Goal: Task Accomplishment & Management: Use online tool/utility

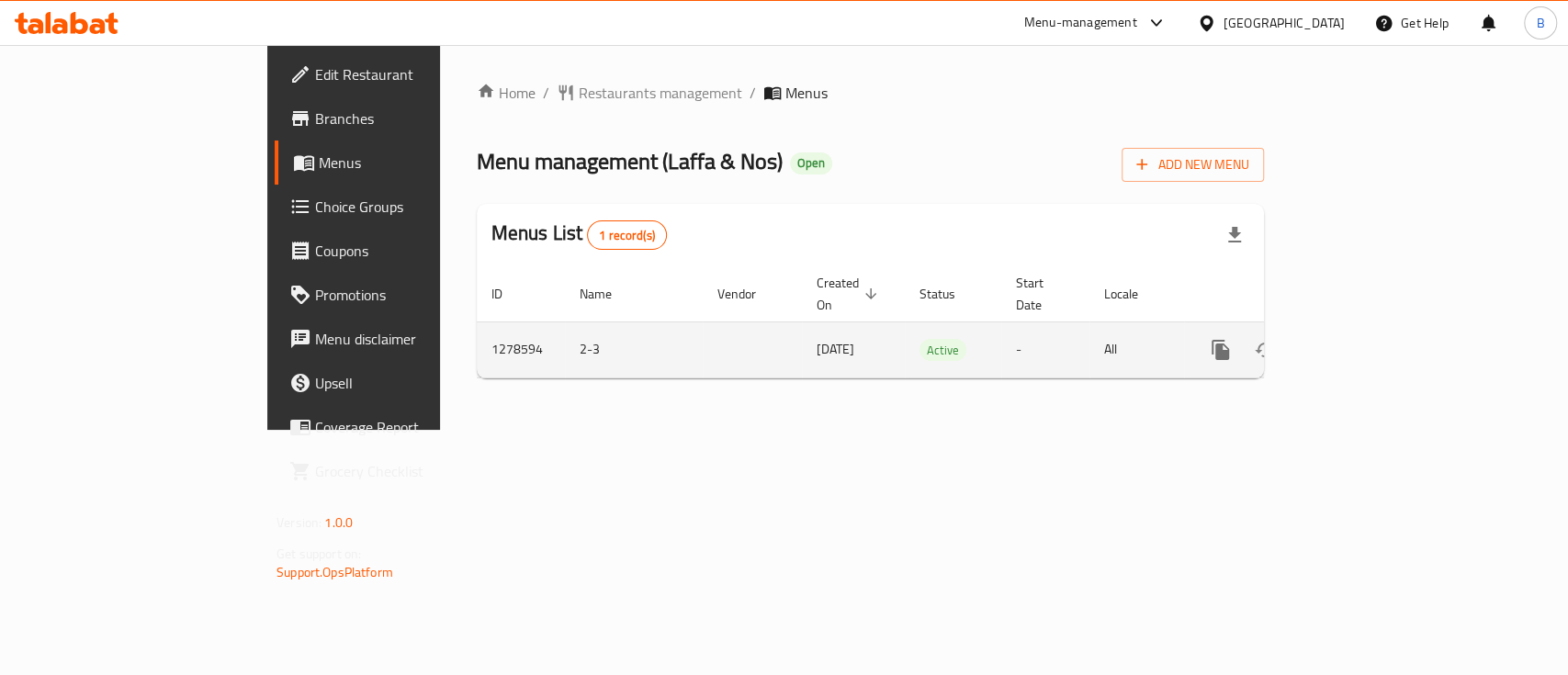
click at [1375, 328] on div "enhanced table" at bounding box center [1287, 350] width 176 height 44
click at [1364, 339] on icon "enhanced table" at bounding box center [1353, 350] width 22 height 22
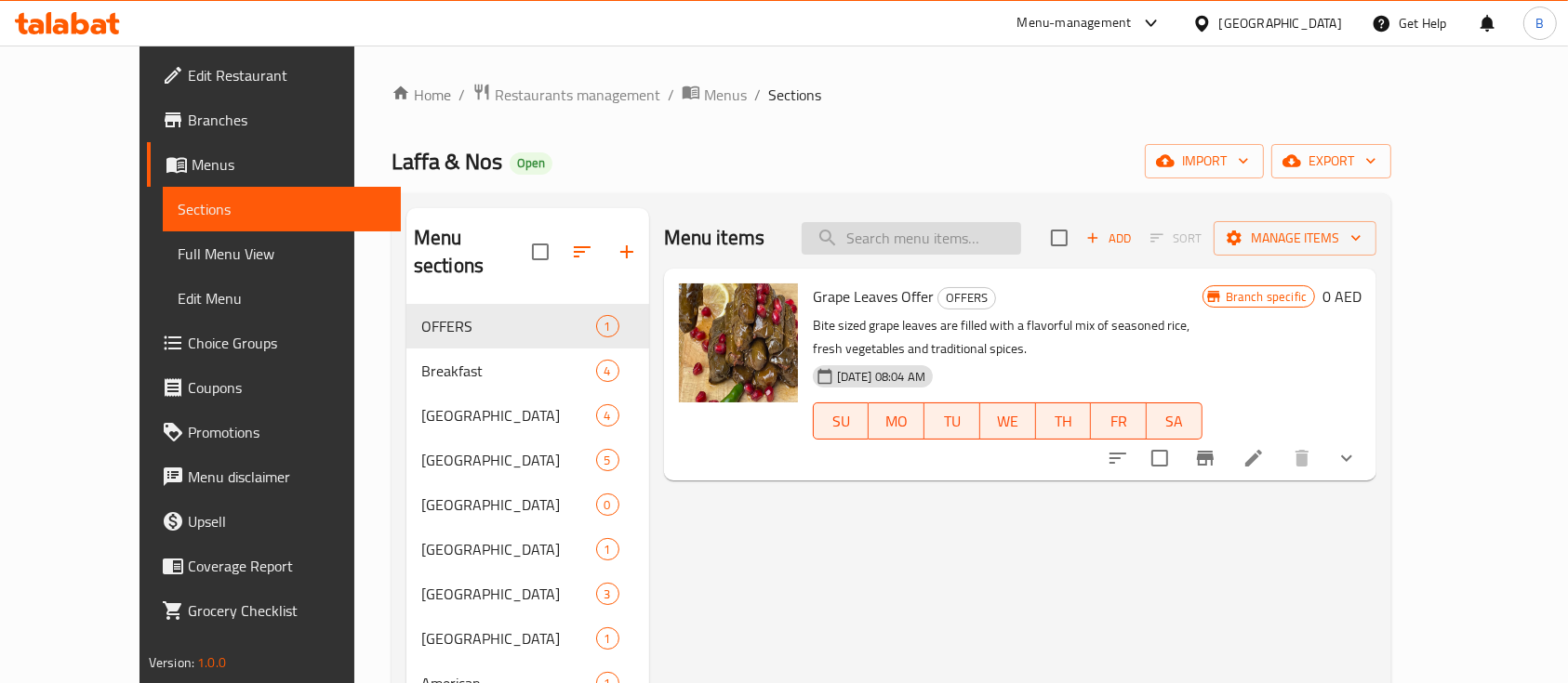
click at [930, 252] on input "search" at bounding box center [910, 238] width 219 height 33
click at [1003, 245] on input "search" at bounding box center [910, 238] width 219 height 33
paste input "Korean Noodles"
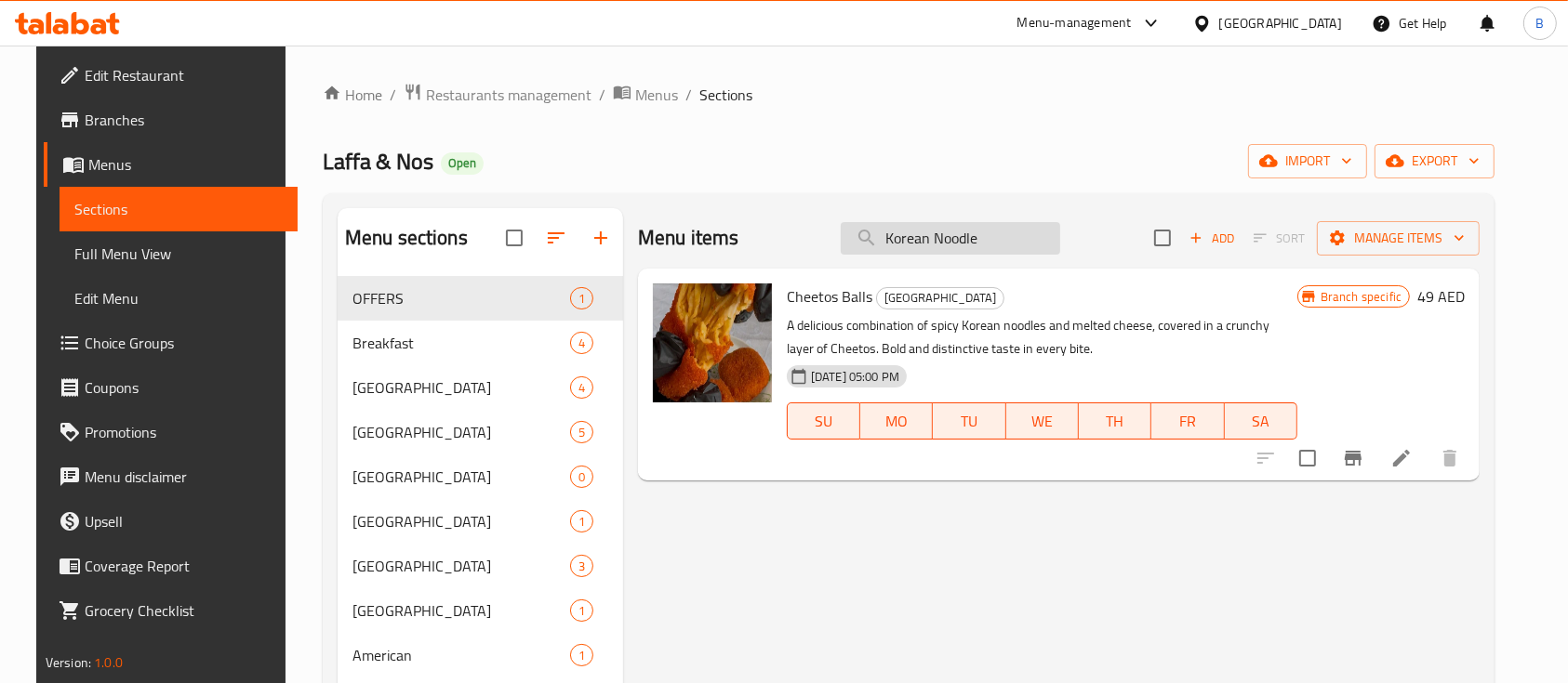
click at [976, 247] on input "Korean Noodle" at bounding box center [949, 238] width 219 height 33
type input "[DEMOGRAPHIC_DATA]"
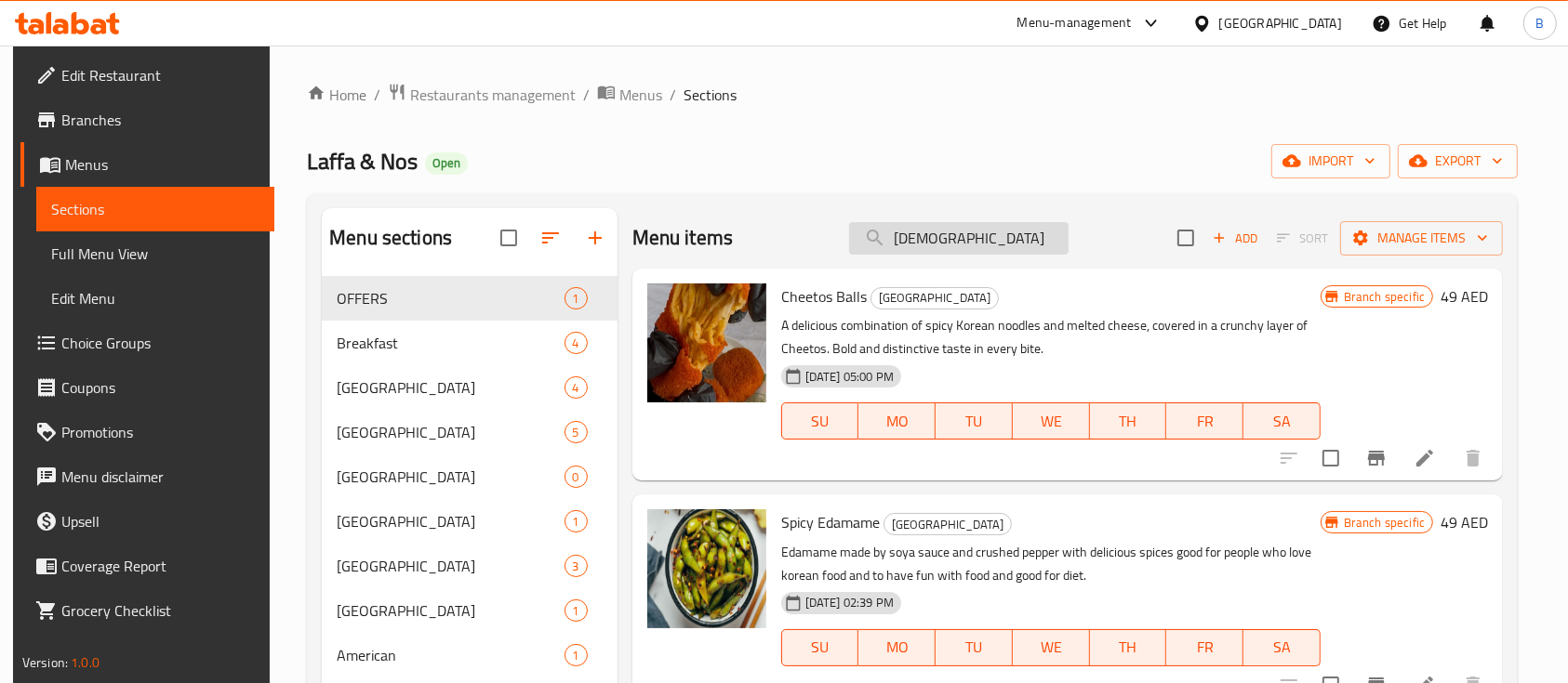
click at [913, 248] on input "[DEMOGRAPHIC_DATA]" at bounding box center [958, 238] width 219 height 33
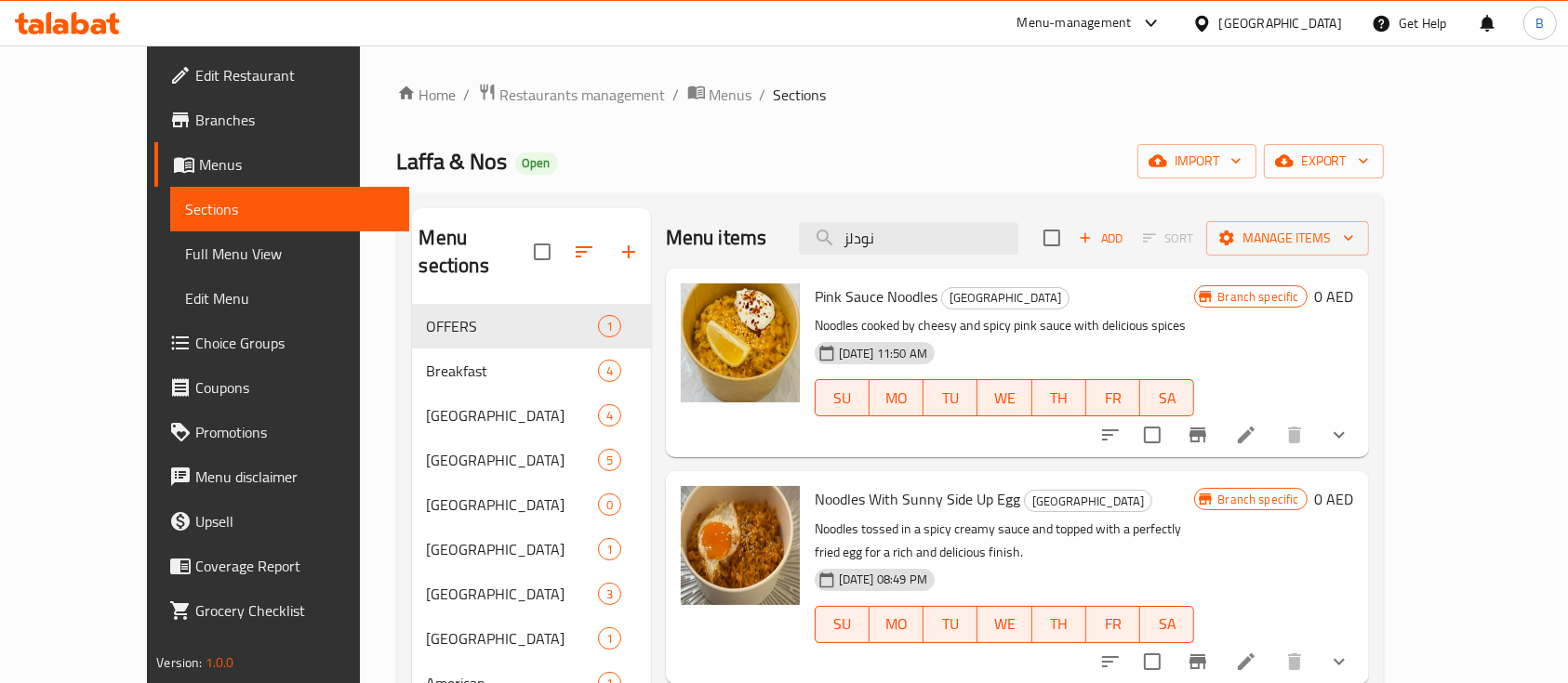
type input "نودلز"
click at [943, 256] on div "Menu items نودلز Add Sort Manage items" at bounding box center [1017, 238] width 703 height 60
click at [929, 247] on input "نودلز" at bounding box center [907, 238] width 219 height 33
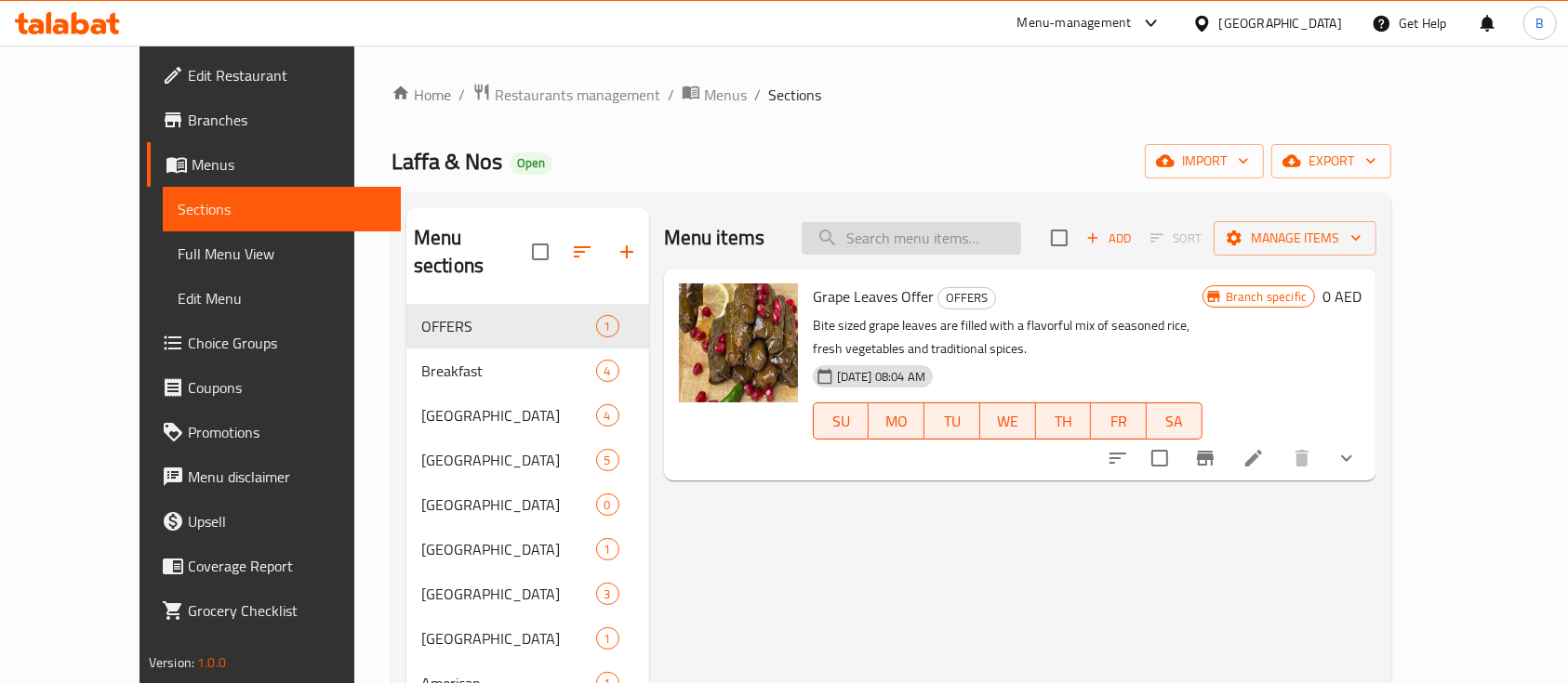
paste input "عرض النودلز"
type input "عرض النودلز"
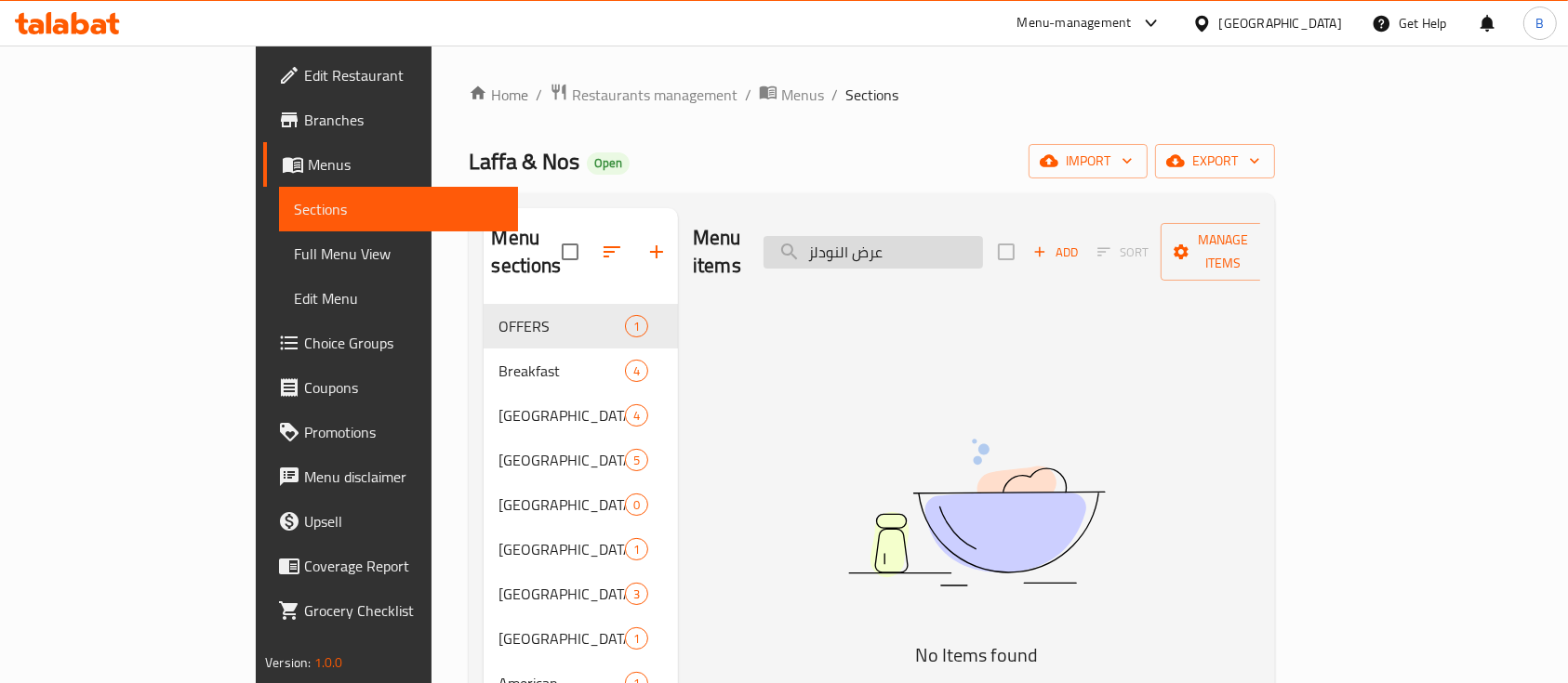
click at [927, 244] on input "عرض النودلز" at bounding box center [873, 252] width 219 height 33
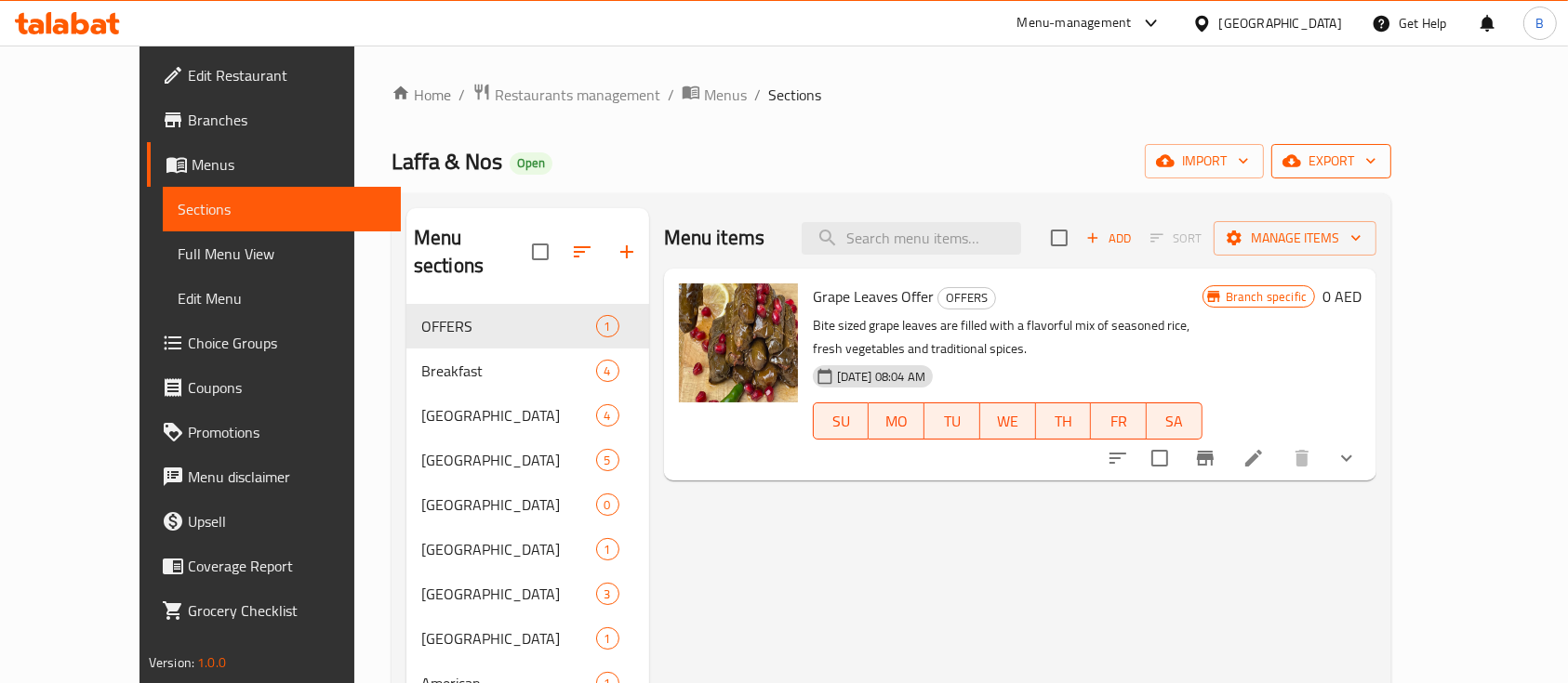
click at [1376, 156] on span "export" at bounding box center [1331, 161] width 90 height 23
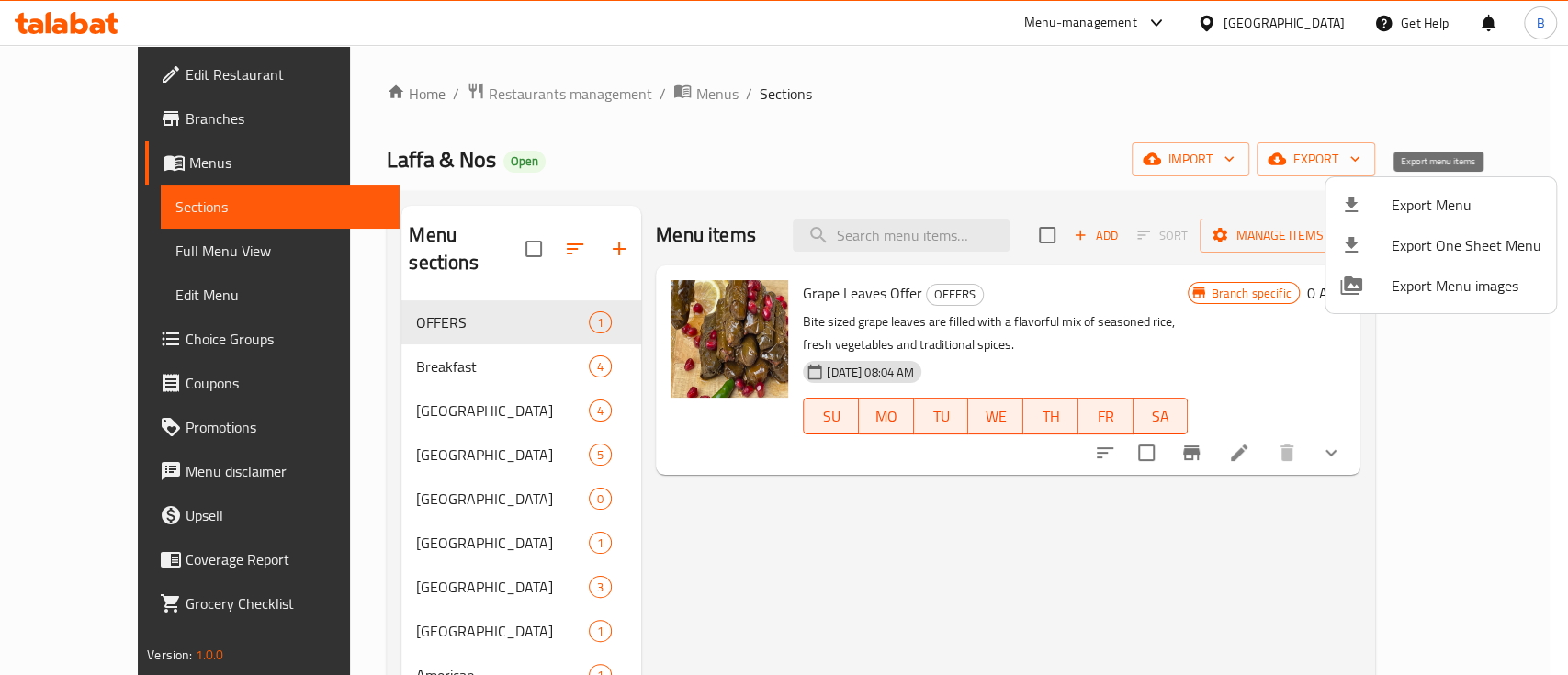
click at [1420, 198] on span "Export Menu" at bounding box center [1466, 205] width 150 height 22
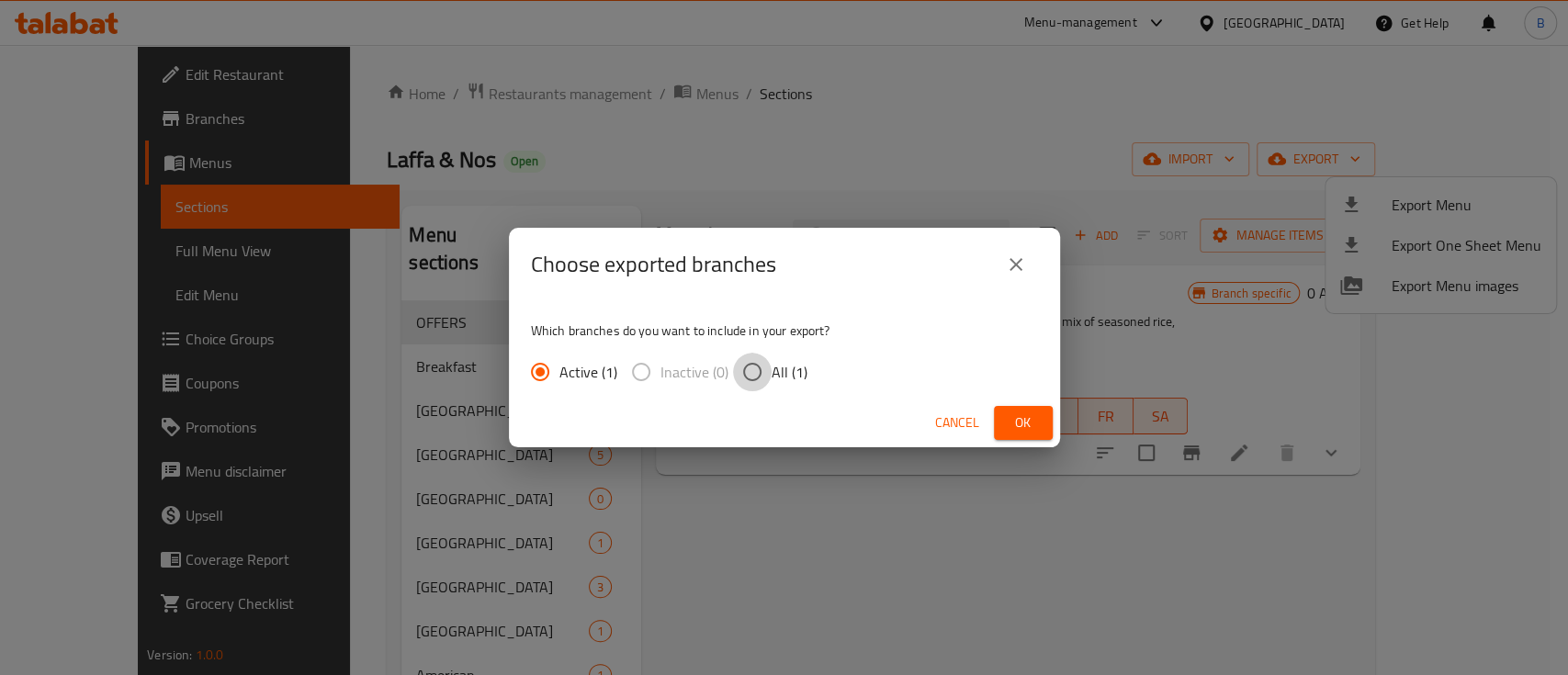
click at [752, 360] on input "All (1)" at bounding box center [752, 371] width 38 height 38
radio input "true"
click at [1021, 414] on span "Ok" at bounding box center [1023, 422] width 29 height 23
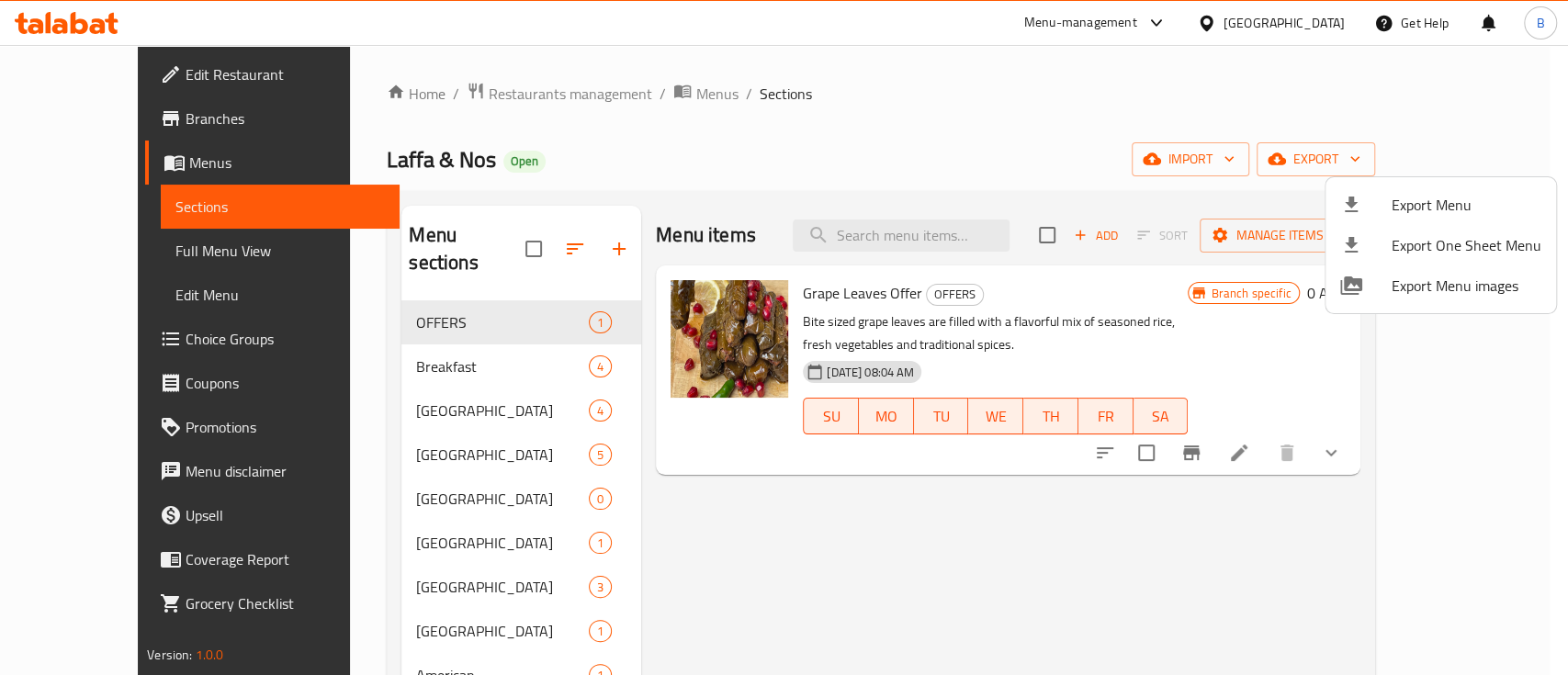
click at [112, 121] on div at bounding box center [784, 337] width 1568 height 675
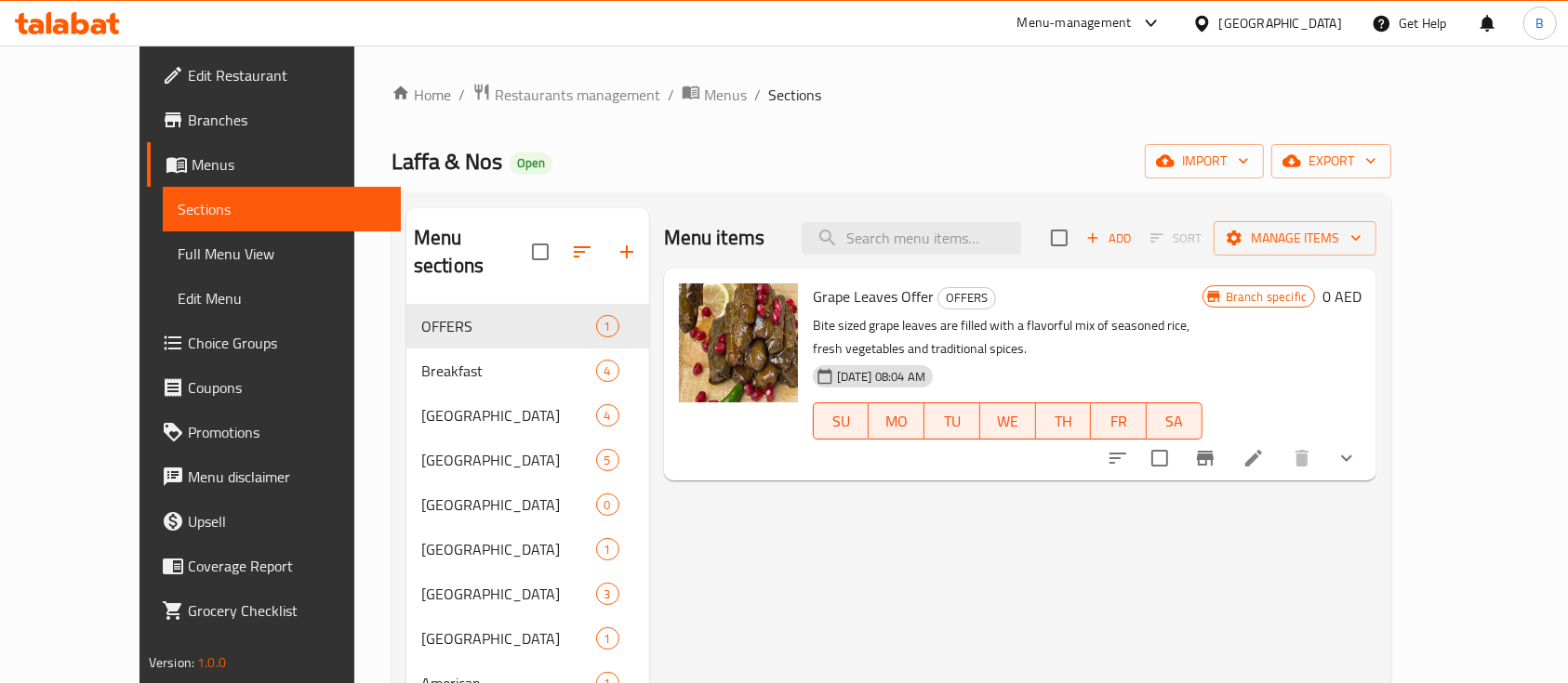
click at [187, 120] on span "Branches" at bounding box center [287, 120] width 199 height 22
